Goal: Obtain resource: Obtain resource

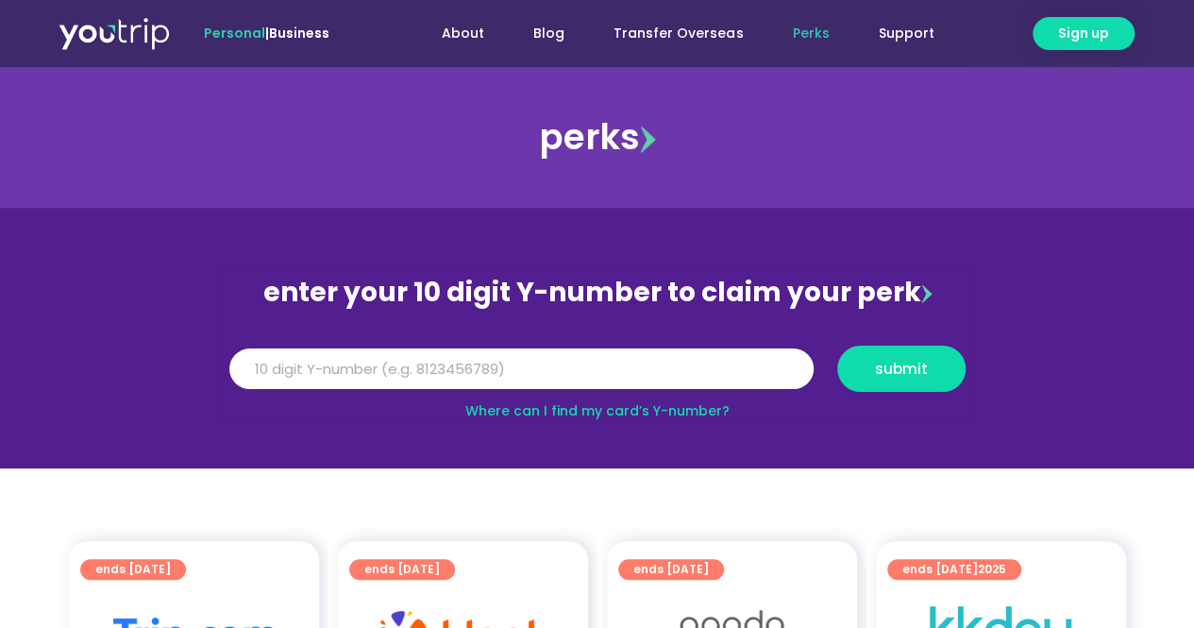
click at [816, 35] on link "Perks" at bounding box center [810, 33] width 86 height 35
click at [613, 155] on div "perks" at bounding box center [597, 136] width 1194 height 75
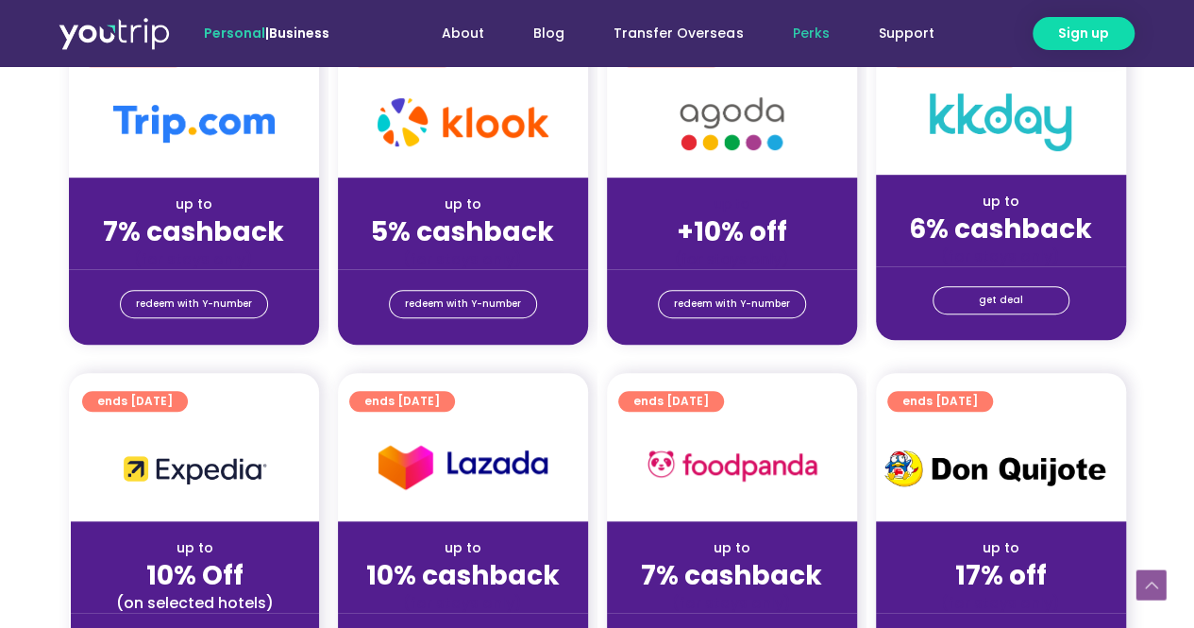
scroll to position [755, 0]
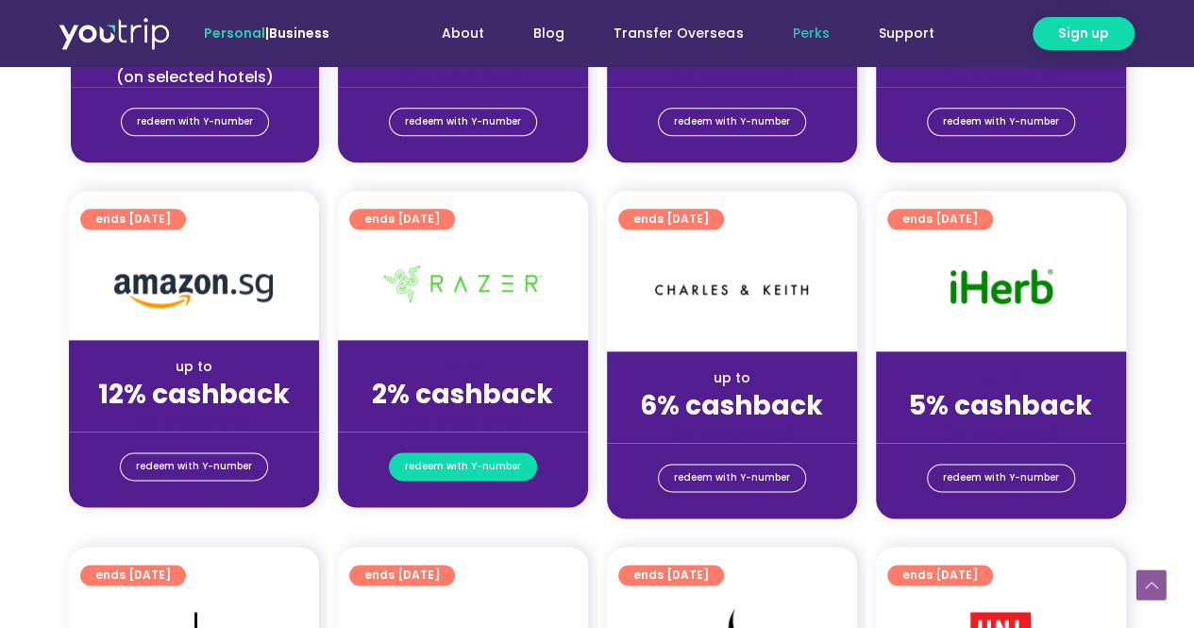
click at [459, 467] on span "redeem with Y-number" at bounding box center [463, 466] width 116 height 26
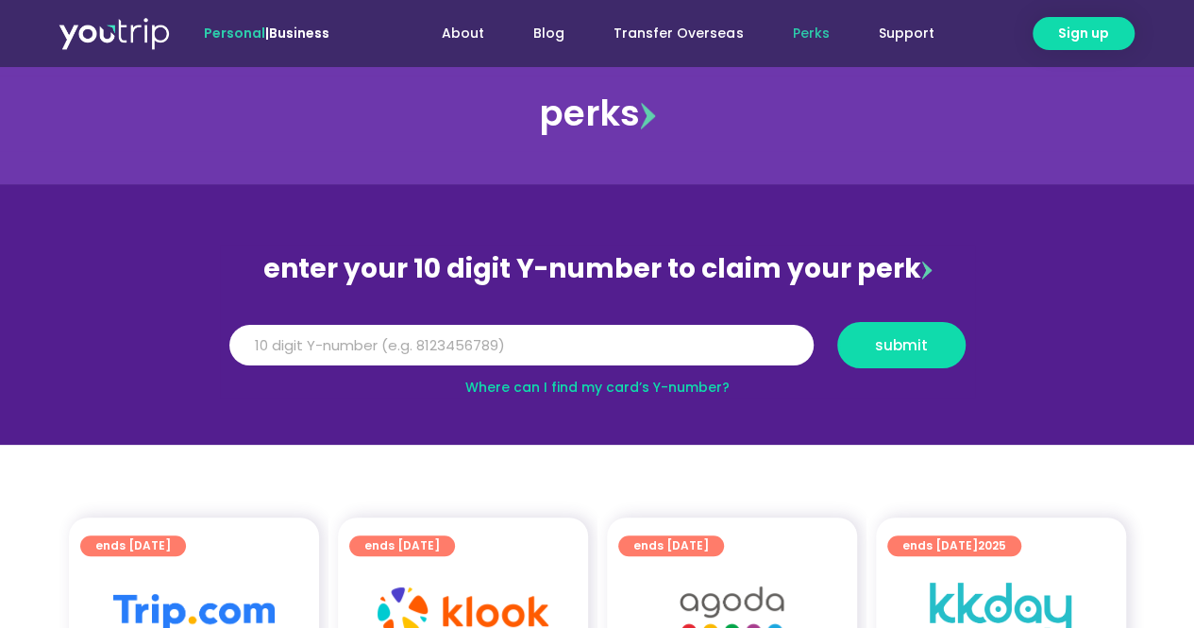
scroll to position [23, 0]
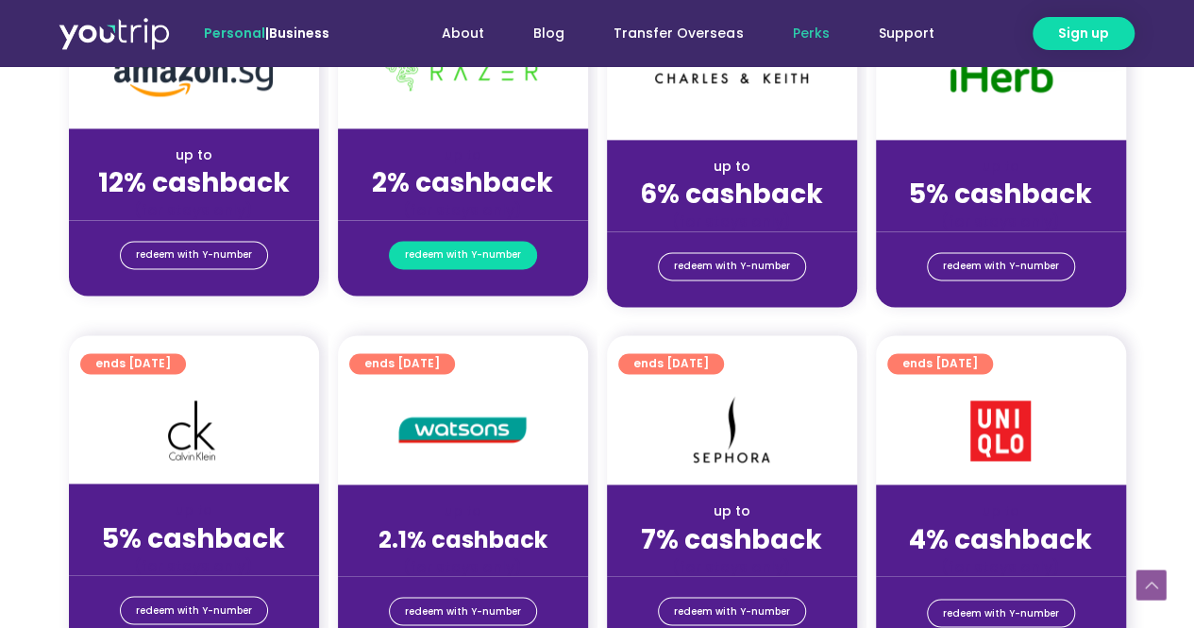
click at [478, 248] on span "redeem with Y-number" at bounding box center [463, 255] width 116 height 26
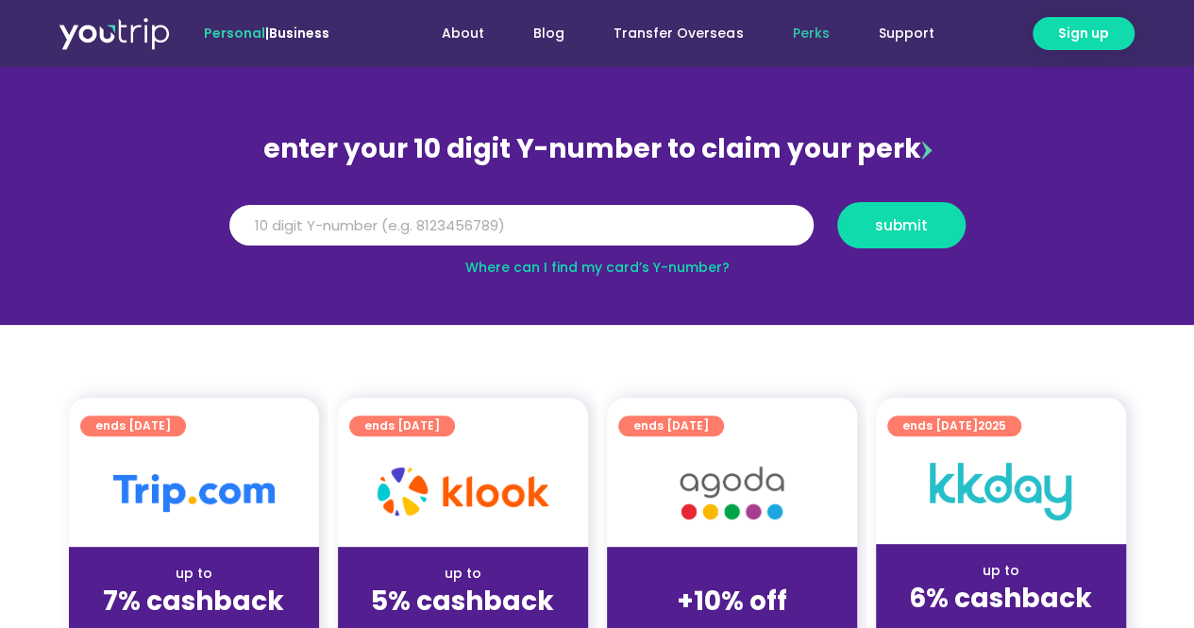
scroll to position [0, 0]
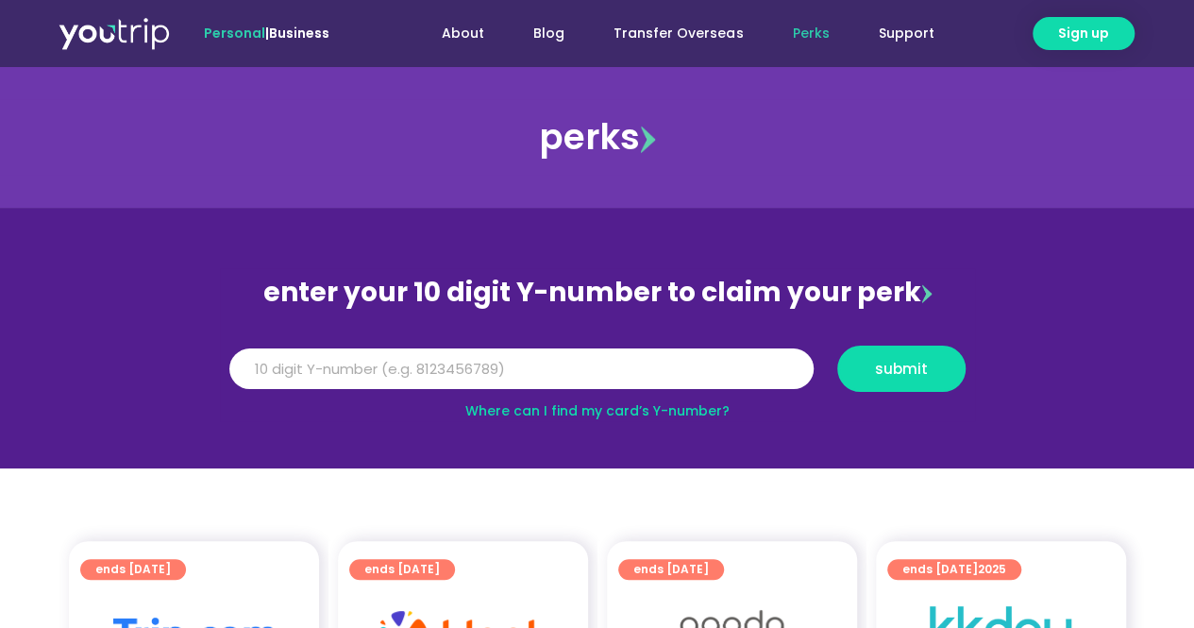
click at [826, 261] on section "enter your 10 digit Y-number to claim your perk Y Number submit Where can I fin…" at bounding box center [597, 338] width 1194 height 260
click at [579, 288] on div "enter your 10 digit Y-number to claim your perk" at bounding box center [597, 292] width 755 height 49
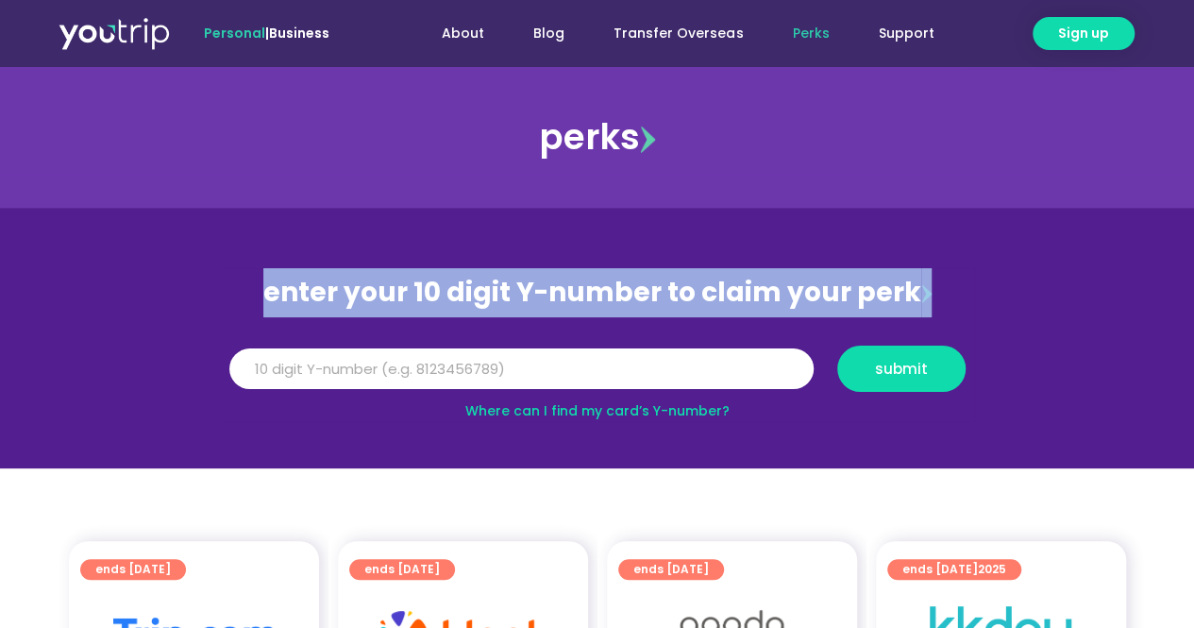
drag, startPoint x: 297, startPoint y: 295, endPoint x: 1016, endPoint y: 272, distance: 719.5
click at [1016, 272] on section "enter your 10 digit Y-number to claim your perk Y Number submit Where can I fin…" at bounding box center [597, 338] width 1194 height 260
click at [1016, 271] on section "enter your 10 digit Y-number to claim your perk Y Number submit Where can I fin…" at bounding box center [597, 338] width 1194 height 260
click at [629, 284] on div "enter your 10 digit Y-number to claim your perk" at bounding box center [597, 292] width 755 height 49
click at [281, 254] on section "enter your 10 digit Y-number to claim your perk Y Number submit Where can I fin…" at bounding box center [597, 338] width 1194 height 260
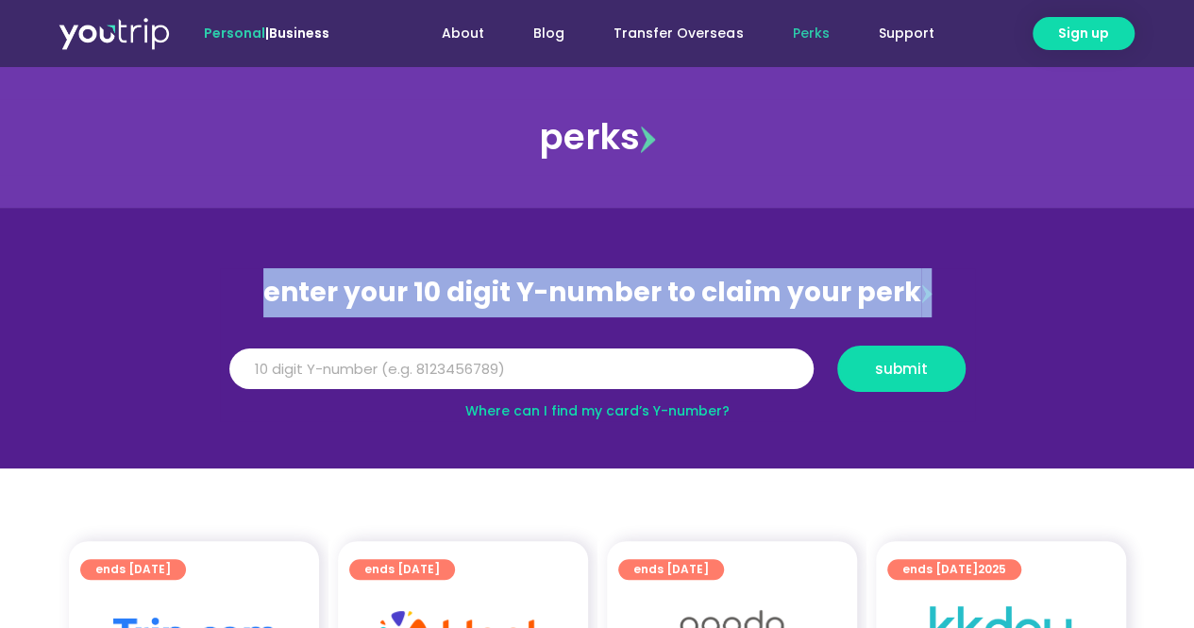
drag, startPoint x: 1063, startPoint y: 218, endPoint x: 1078, endPoint y: 291, distance: 74.2
click at [1064, 218] on section "enter your 10 digit Y-number to claim your perk Y Number submit Where can I fin…" at bounding box center [597, 338] width 1194 height 260
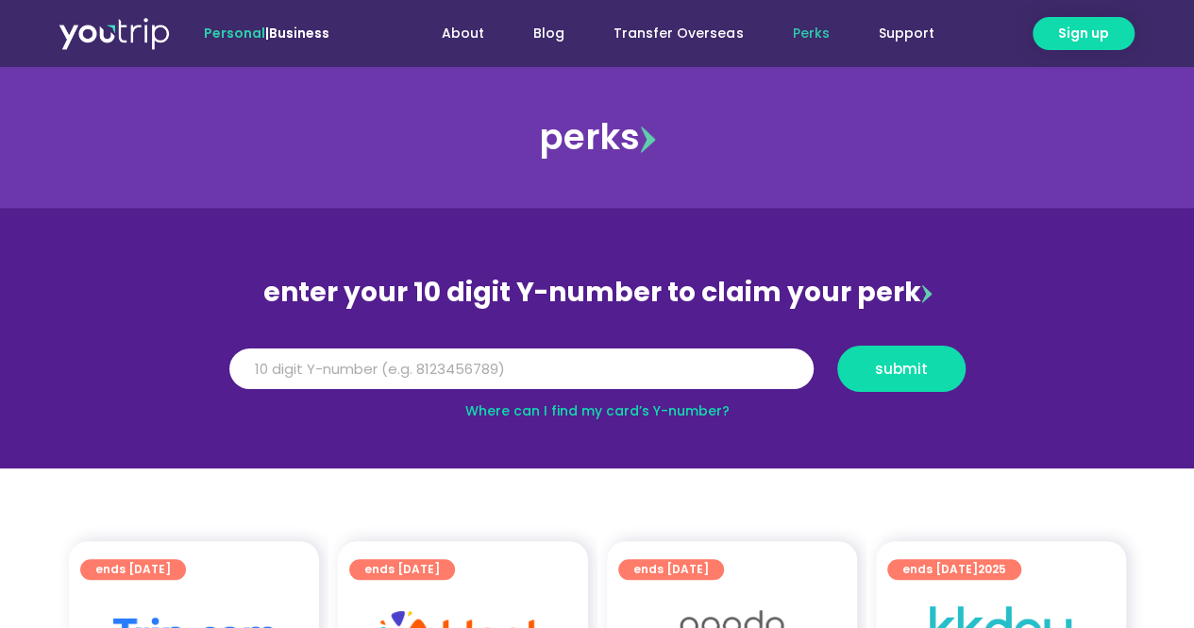
drag, startPoint x: 1192, startPoint y: 361, endPoint x: 998, endPoint y: 492, distance: 233.2
click at [1192, 377] on section "enter your 10 digit Y-number to claim your perk Y Number submit Where can I fin…" at bounding box center [597, 338] width 1194 height 260
click at [221, 32] on span "Personal" at bounding box center [234, 33] width 61 height 19
click at [478, 31] on link "About" at bounding box center [463, 33] width 92 height 35
